Goal: Task Accomplishment & Management: Manage account settings

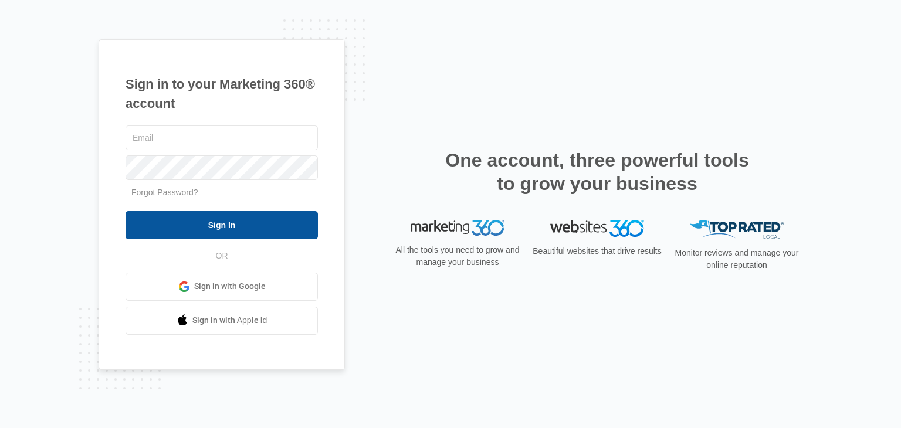
type input "[EMAIL_ADDRESS][DOMAIN_NAME]"
click at [293, 219] on input "Sign In" at bounding box center [222, 225] width 192 height 28
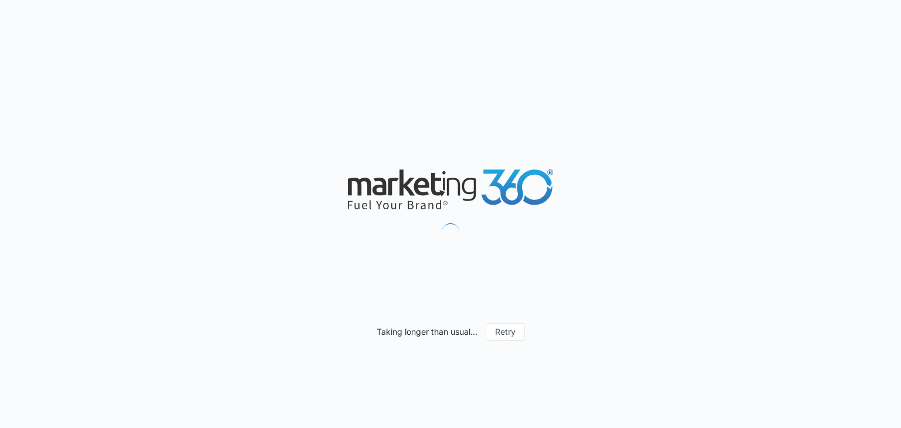
click at [332, 183] on div "Taking longer than usual... Retry" at bounding box center [450, 214] width 901 height 428
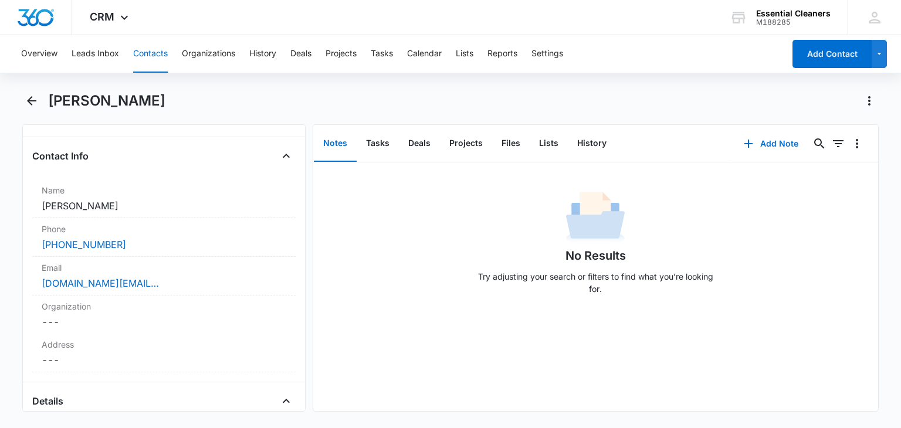
scroll to position [235, 0]
